Goal: Submit feedback/report problem: Leave review/rating

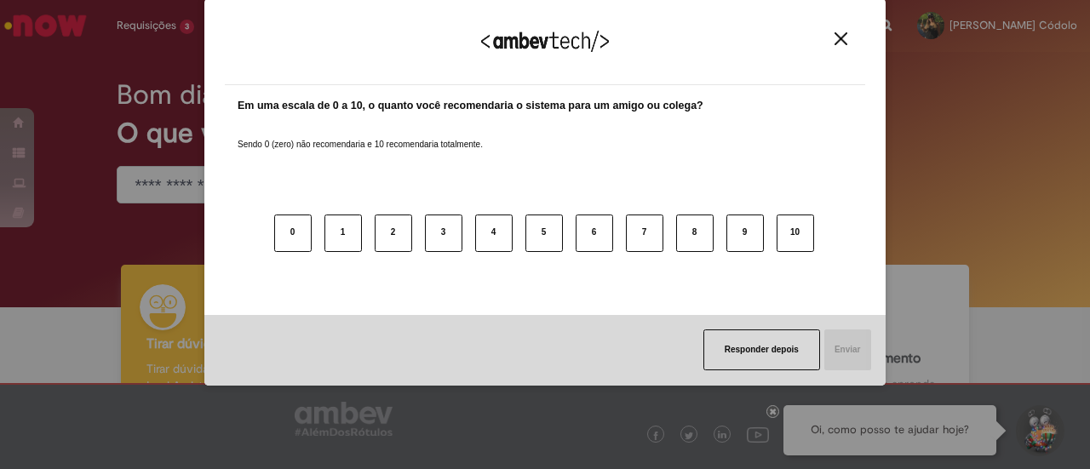
click at [845, 37] on img "Close" at bounding box center [840, 38] width 13 height 13
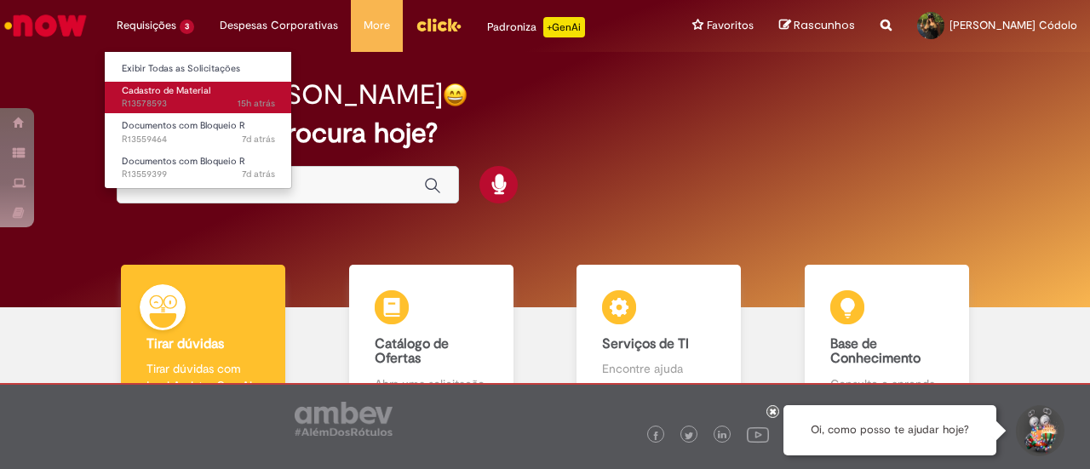
click at [160, 95] on span "Cadastro de Material" at bounding box center [166, 90] width 89 height 13
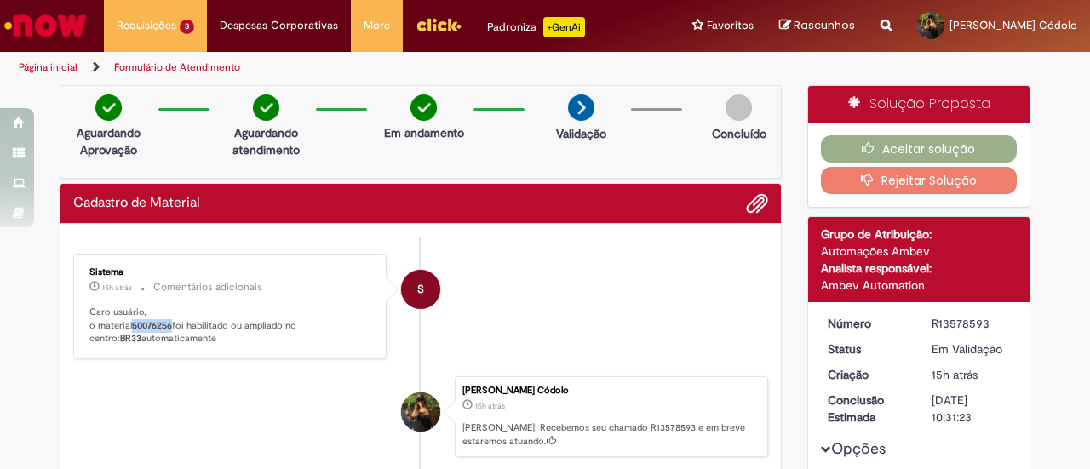
drag, startPoint x: 129, startPoint y: 323, endPoint x: 167, endPoint y: 321, distance: 37.5
click at [167, 321] on b "50076256" at bounding box center [152, 325] width 40 height 13
copy b "50076256"
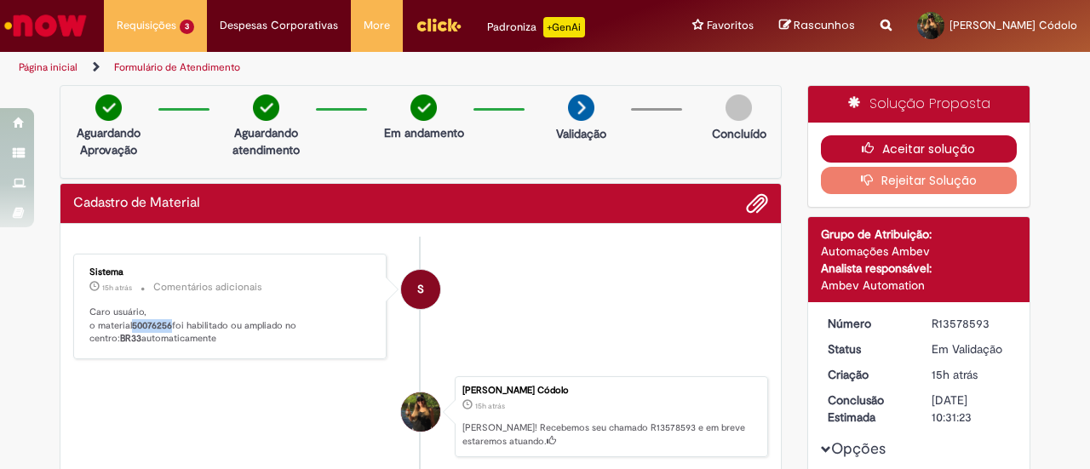
click at [872, 144] on icon "button" at bounding box center [872, 148] width 20 height 12
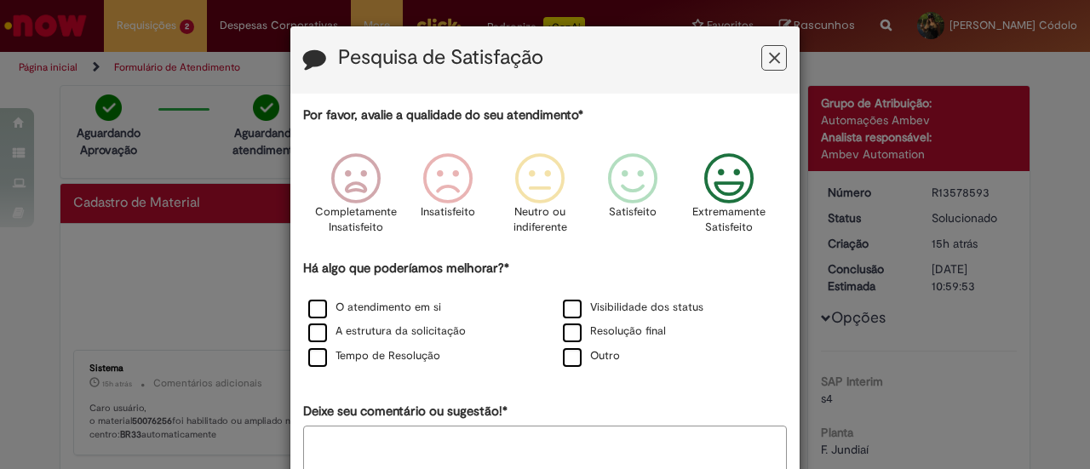
click at [732, 190] on icon "Feedback" at bounding box center [729, 178] width 64 height 51
click at [395, 353] on label "Tempo de Resolução" at bounding box center [374, 356] width 132 height 16
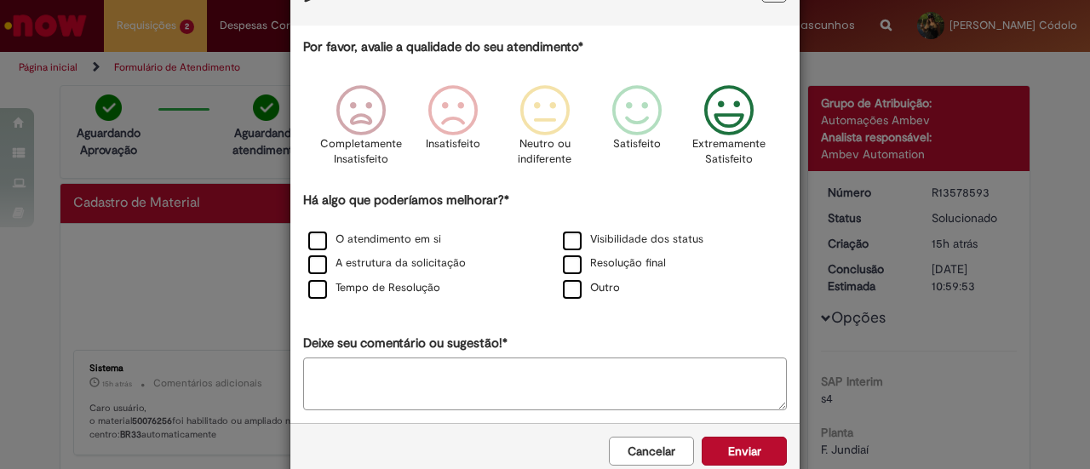
scroll to position [93, 0]
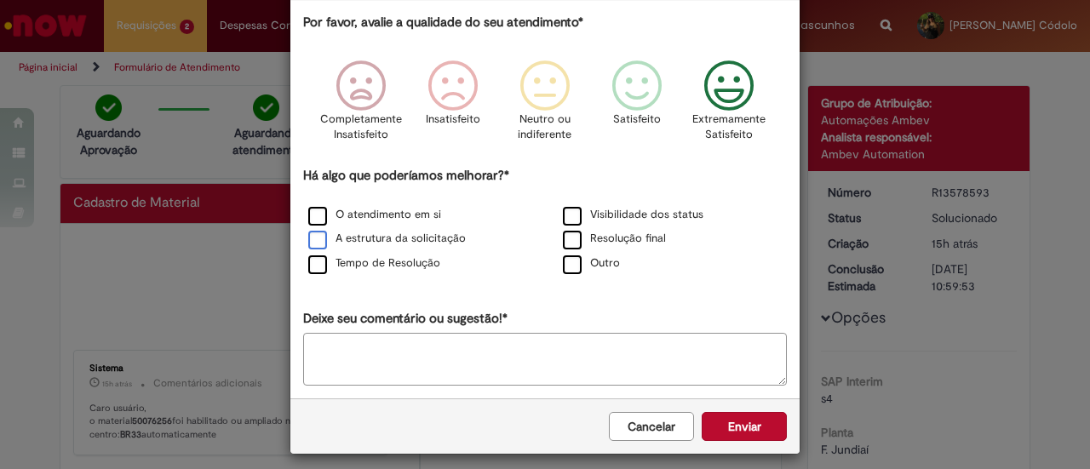
click at [393, 238] on label "A estrutura da solicitação" at bounding box center [387, 239] width 158 height 16
click at [744, 422] on button "Enviar" at bounding box center [744, 426] width 85 height 29
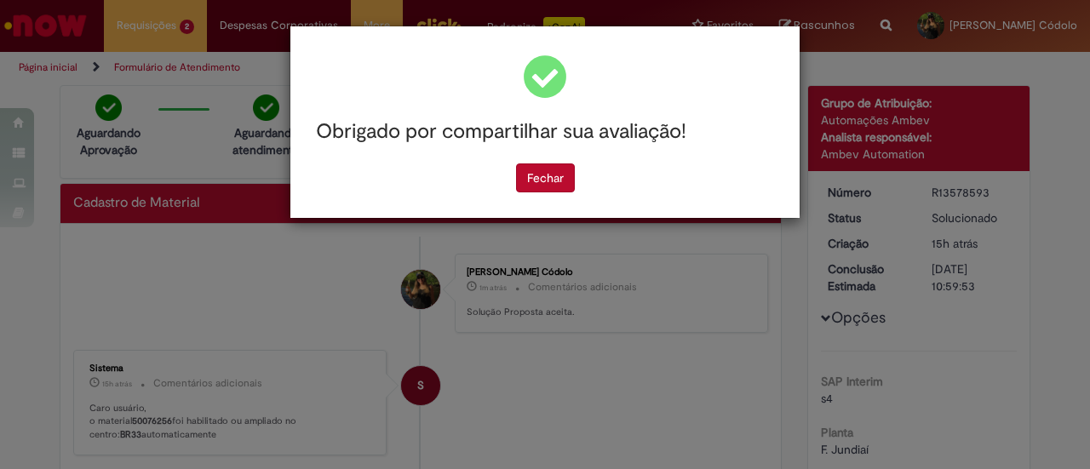
scroll to position [0, 0]
click at [555, 180] on button "Fechar" at bounding box center [545, 177] width 59 height 29
